Goal: Register for event/course

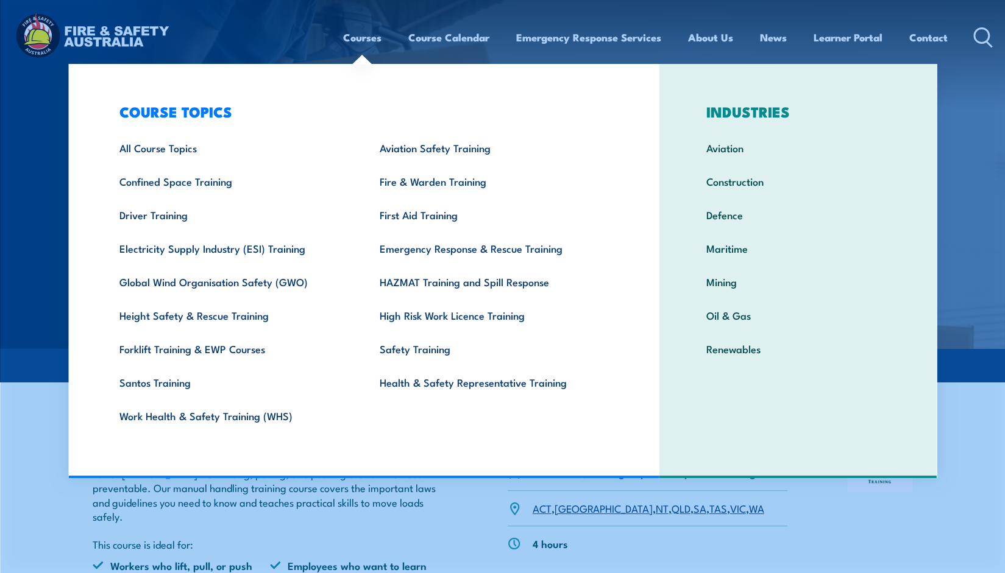
click at [361, 36] on link "Courses" at bounding box center [362, 37] width 38 height 32
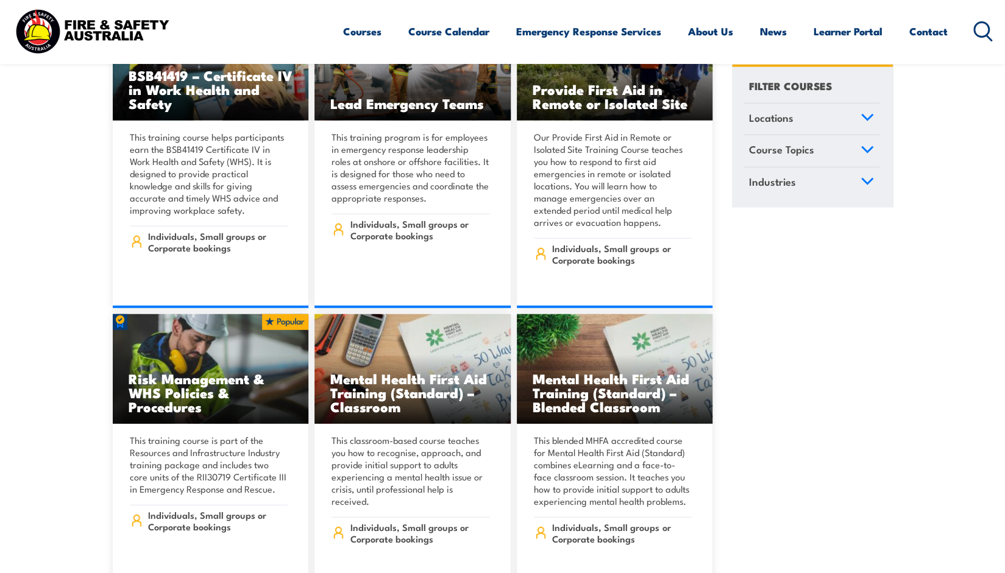
scroll to position [8104, 0]
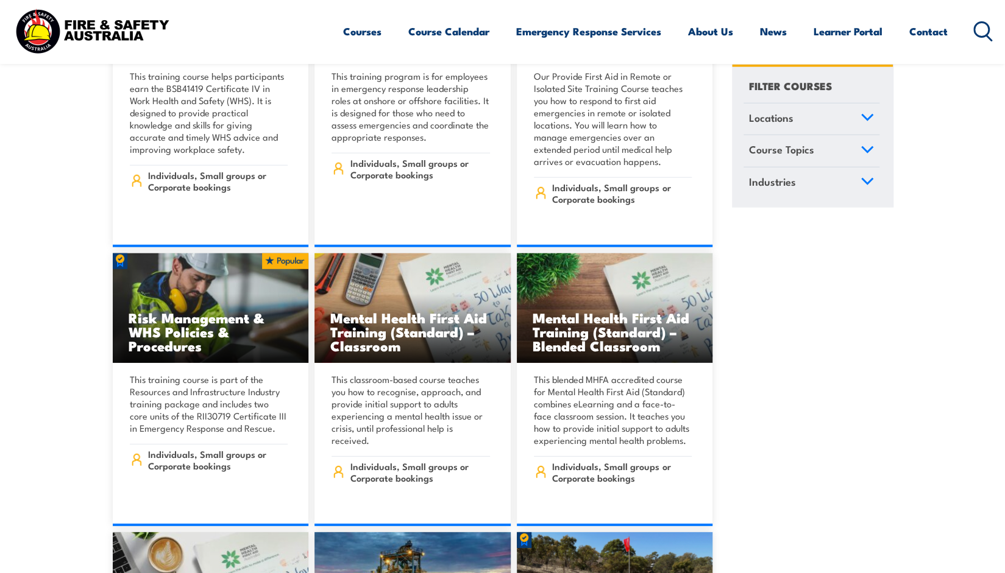
click at [863, 118] on icon at bounding box center [866, 117] width 13 height 9
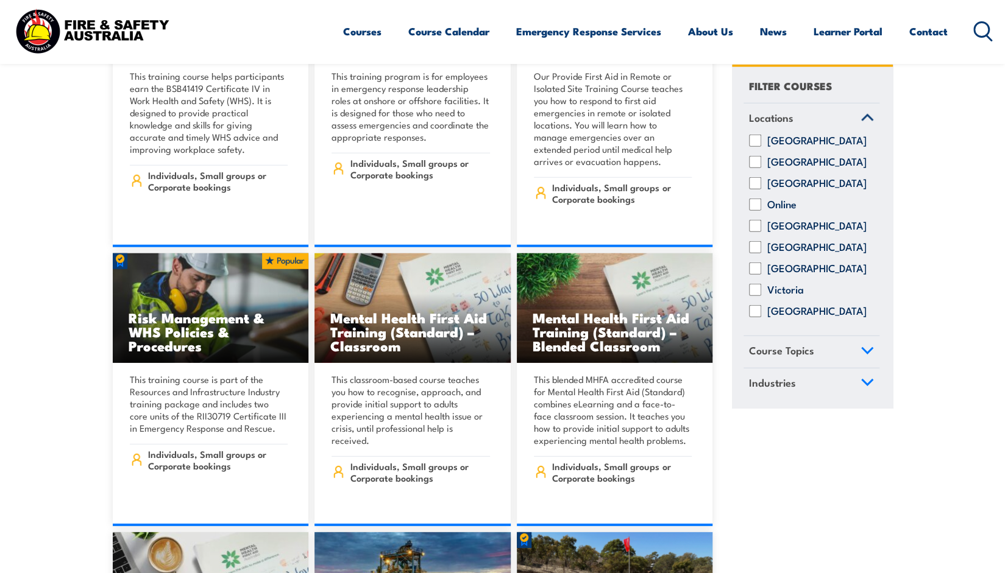
click at [757, 253] on input "South Australia" at bounding box center [755, 247] width 12 height 12
checkbox input "true"
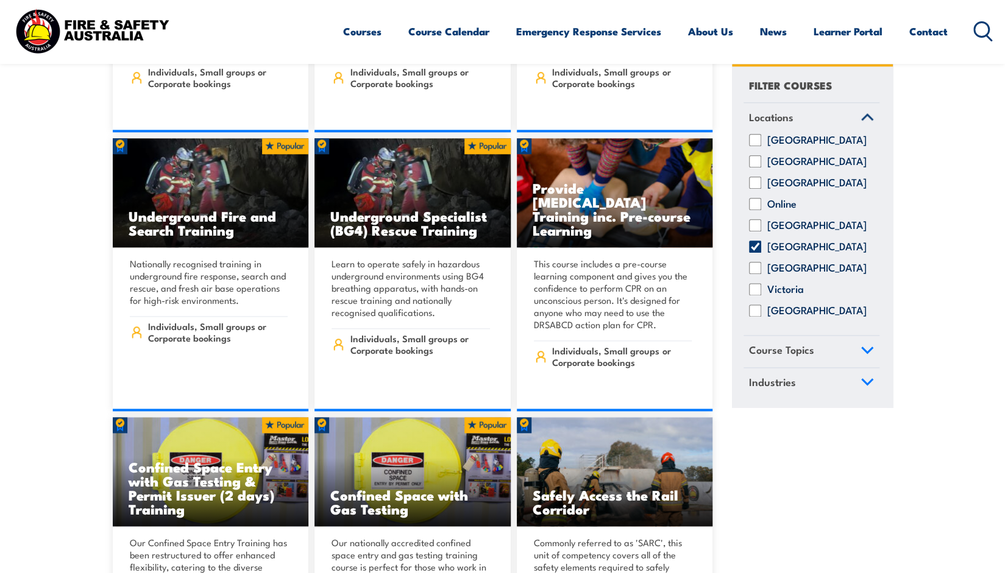
scroll to position [914, 0]
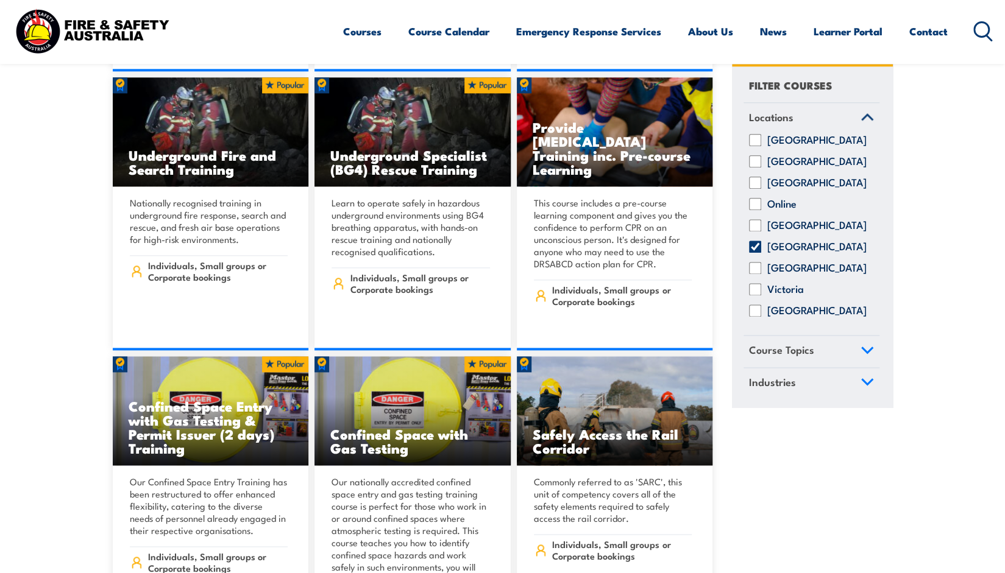
click at [865, 354] on link "Course Topics" at bounding box center [811, 352] width 136 height 32
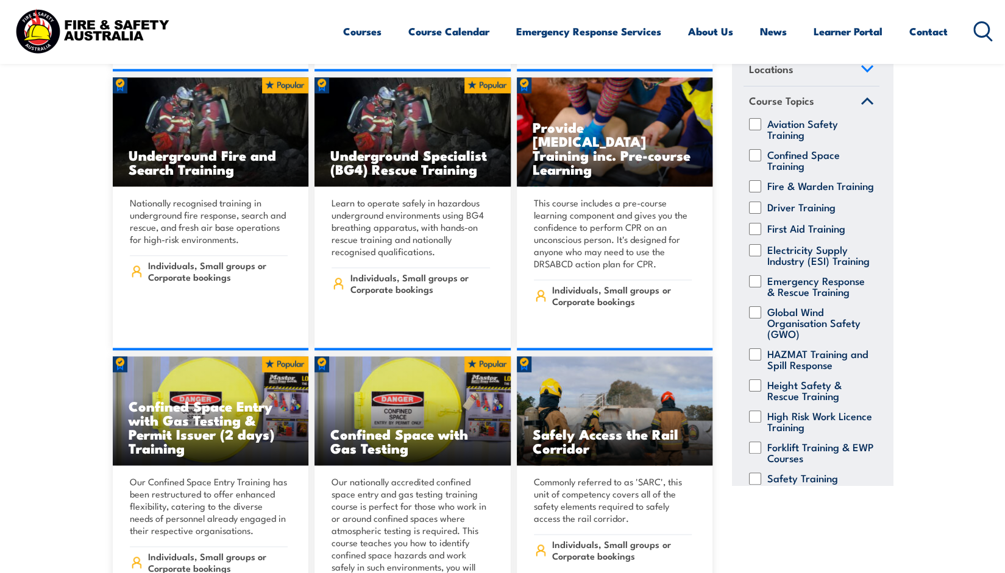
scroll to position [0, 0]
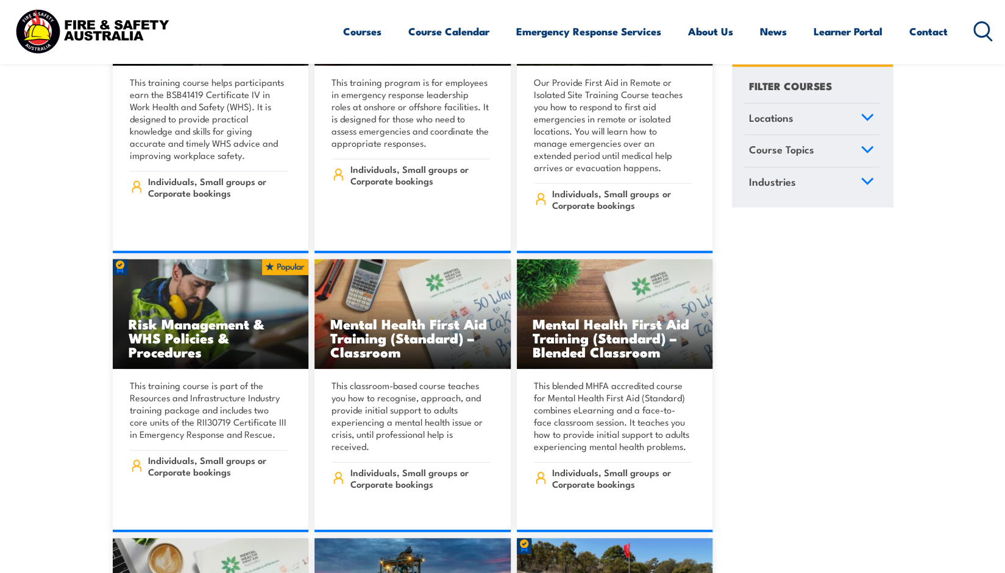
scroll to position [8104, 0]
